Goal: Task Accomplishment & Management: Complete application form

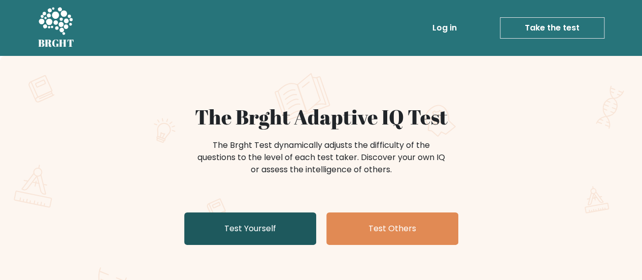
click at [267, 227] on link "Test Yourself" at bounding box center [250, 228] width 132 height 32
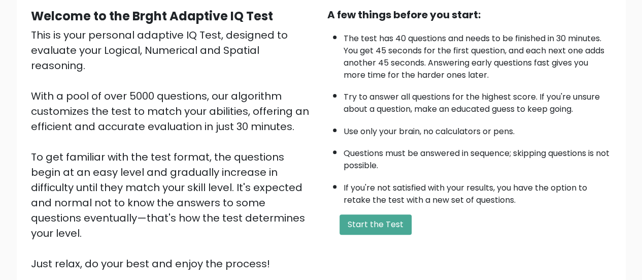
scroll to position [185, 0]
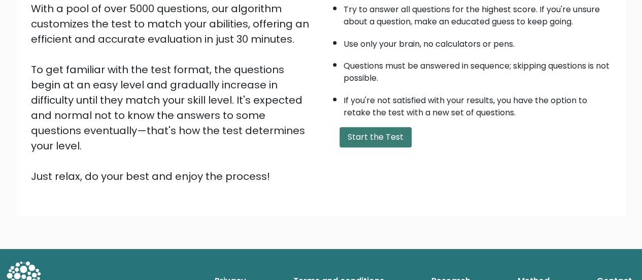
click at [368, 134] on button "Start the Test" at bounding box center [376, 137] width 72 height 20
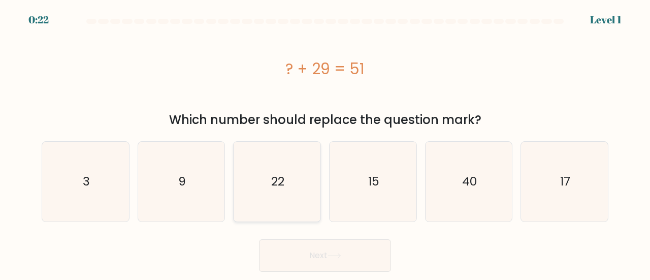
click at [276, 175] on text "22" at bounding box center [277, 181] width 13 height 17
click at [325, 143] on input "c. 22" at bounding box center [325, 141] width 1 height 3
radio input "true"
click at [326, 252] on button "Next" at bounding box center [325, 255] width 132 height 32
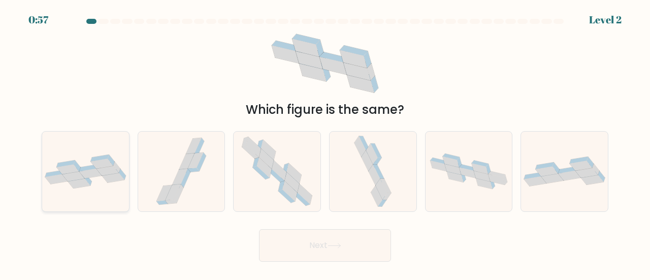
click at [85, 184] on icon at bounding box center [79, 184] width 22 height 10
click at [325, 143] on input "a." at bounding box center [325, 141] width 1 height 3
radio input "true"
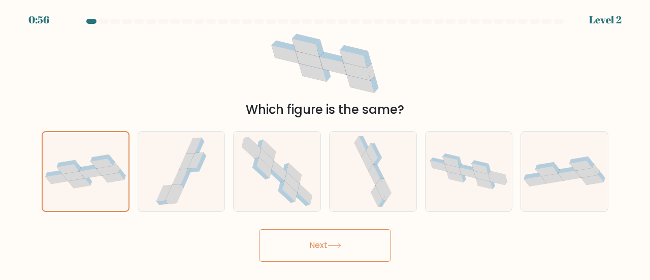
click at [327, 247] on button "Next" at bounding box center [325, 245] width 132 height 32
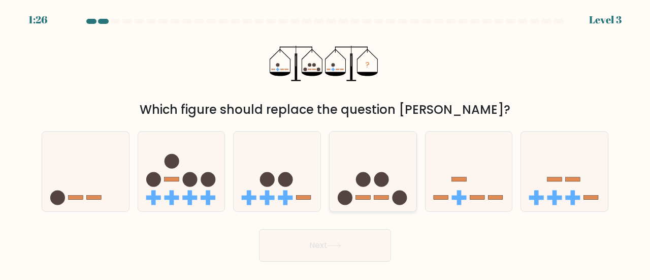
click at [379, 183] on circle at bounding box center [381, 179] width 15 height 15
click at [326, 143] on input "d." at bounding box center [325, 141] width 1 height 3
radio input "true"
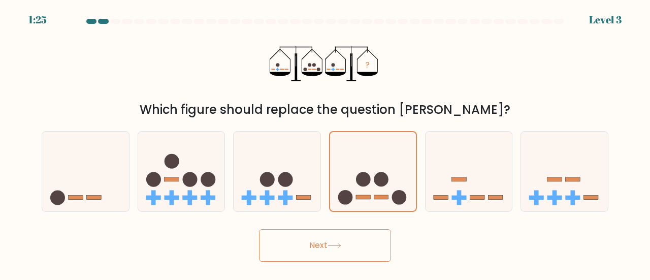
click at [337, 238] on button "Next" at bounding box center [325, 245] width 132 height 32
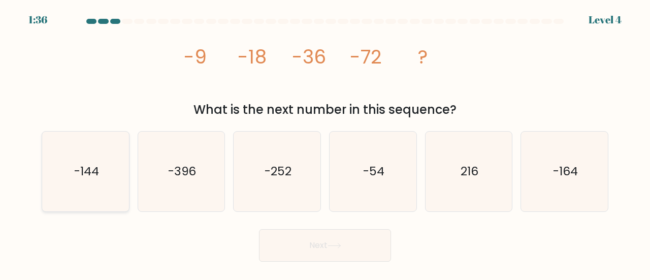
click at [101, 186] on icon "-144" at bounding box center [86, 172] width 80 height 80
click at [325, 143] on input "a. -144" at bounding box center [325, 141] width 1 height 3
radio input "true"
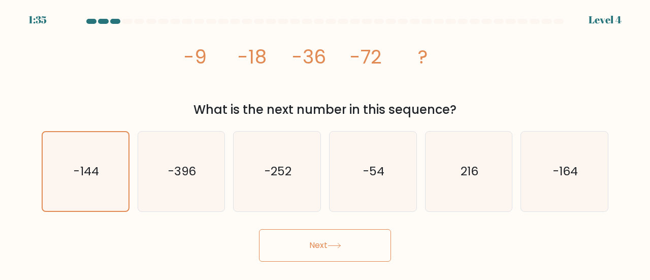
click at [319, 243] on button "Next" at bounding box center [325, 245] width 132 height 32
